Goal: Task Accomplishment & Management: Complete application form

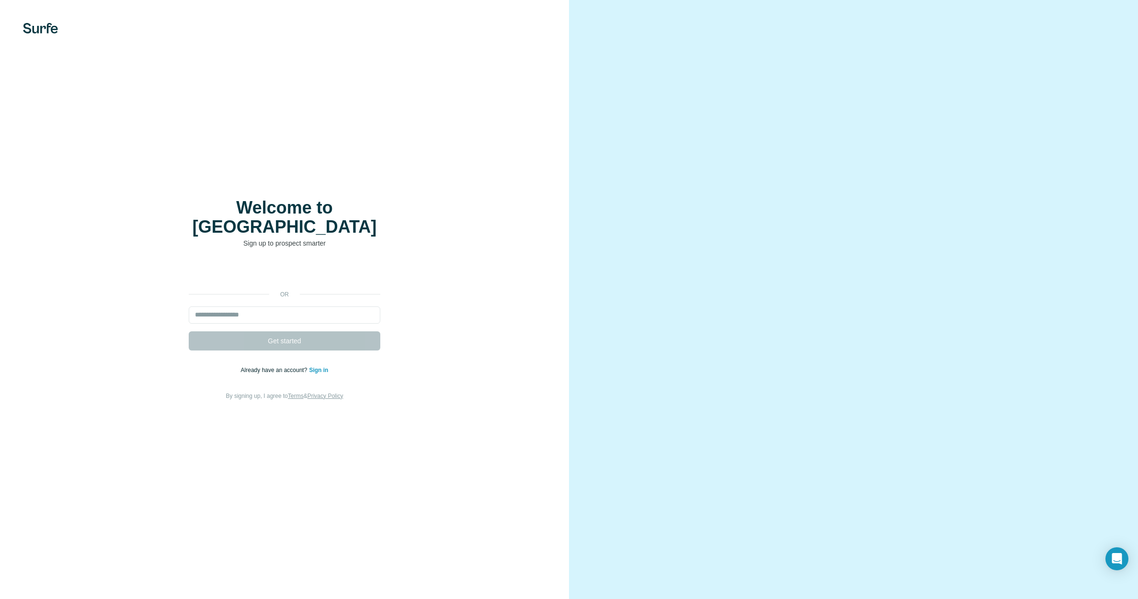
click at [438, 204] on div "Welcome to Surfe Sign up to prospect smarter or Get started Already have an acc…" at bounding box center [284, 299] width 569 height 599
click at [465, 216] on div "Welcome to Surfe Sign up to prospect smarter or Get started Already have an acc…" at bounding box center [284, 299] width 531 height 203
click at [233, 307] on input "email" at bounding box center [285, 315] width 192 height 17
click at [450, 149] on div "Welcome to Surfe Sign up to prospect smarter or Get started Already have an acc…" at bounding box center [284, 299] width 569 height 599
click at [295, 131] on div "Welcome to Surfe Sign up to prospect smarter or Get started Already have an acc…" at bounding box center [284, 299] width 569 height 599
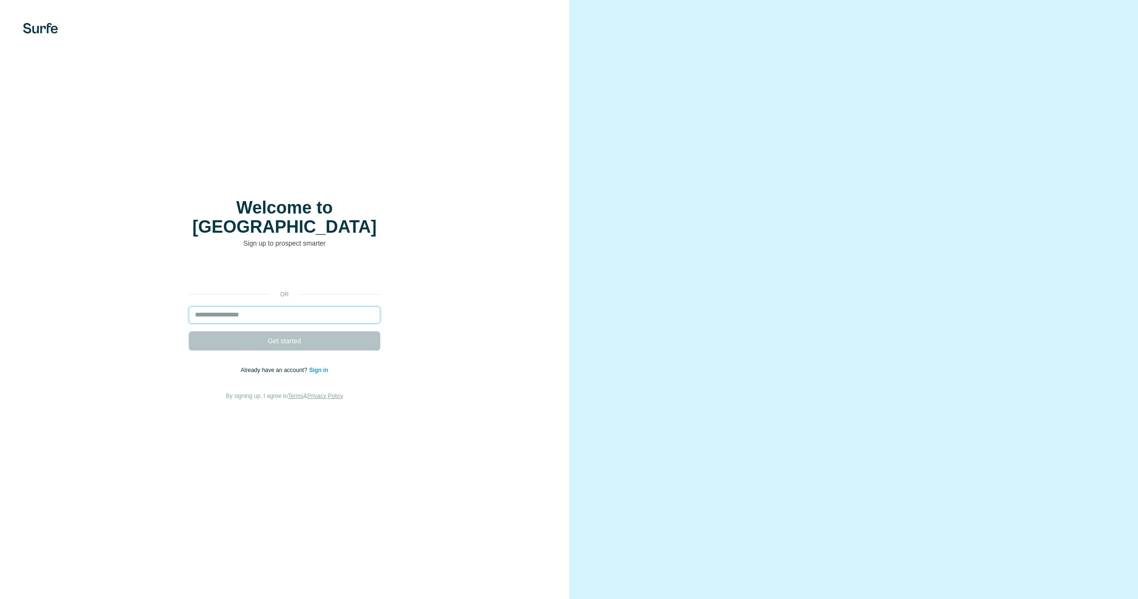
click at [208, 309] on input "email" at bounding box center [285, 315] width 192 height 17
type input "**********"
click at [242, 334] on button "Get started" at bounding box center [285, 341] width 192 height 19
